Goal: Information Seeking & Learning: Find specific fact

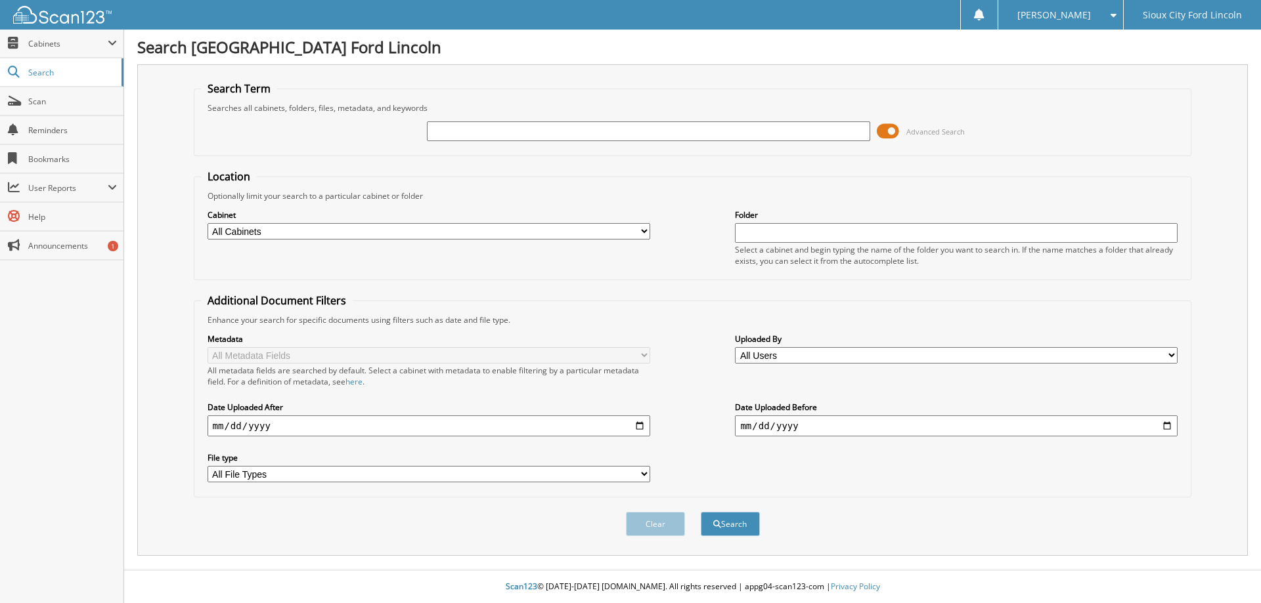
click at [449, 138] on input "text" at bounding box center [648, 131] width 443 height 20
click at [666, 132] on input "947715" at bounding box center [648, 131] width 443 height 20
type input "947715"
click at [701, 512] on button "Search" at bounding box center [730, 524] width 59 height 24
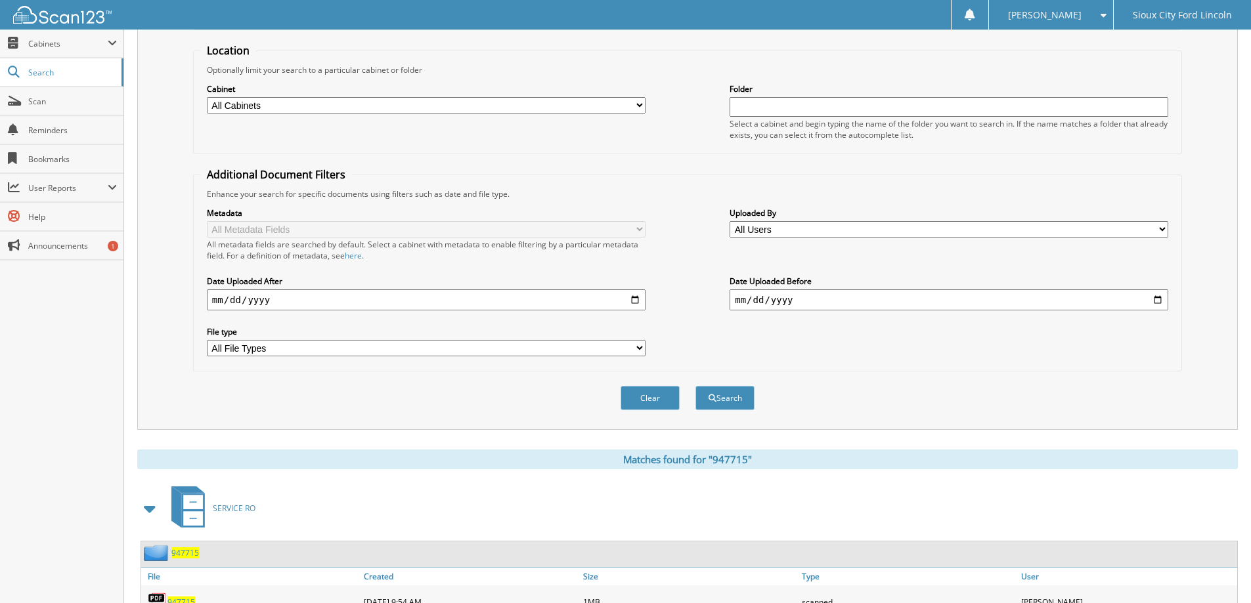
scroll to position [197, 0]
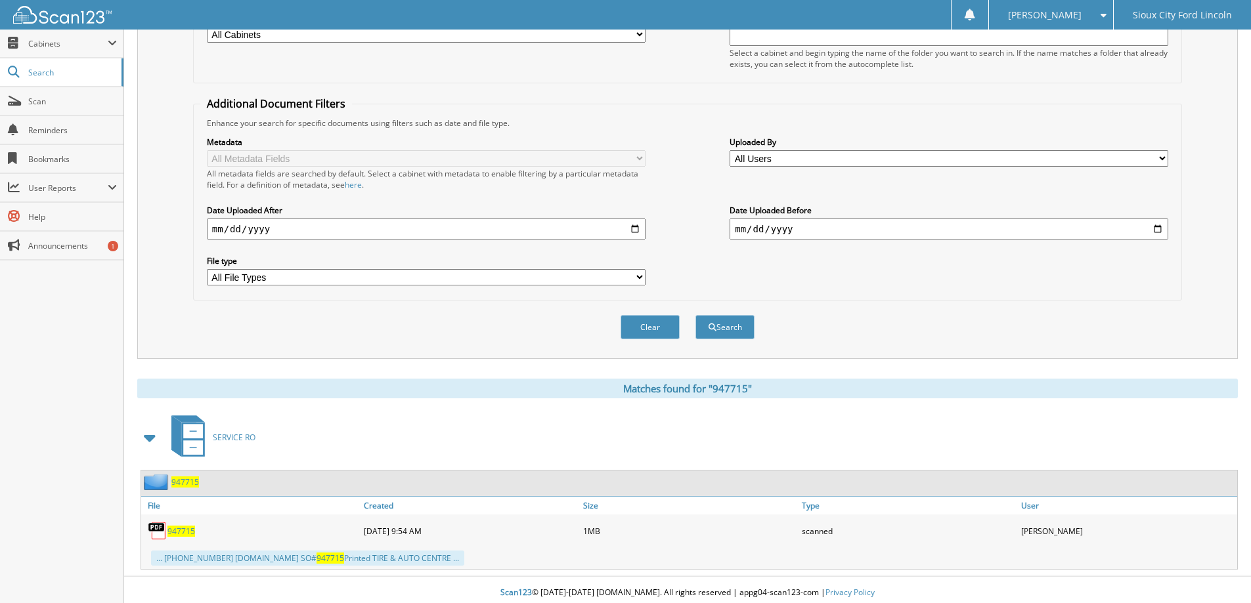
click at [189, 534] on span "947715" at bounding box center [181, 531] width 28 height 11
